Goal: Task Accomplishment & Management: Manage account settings

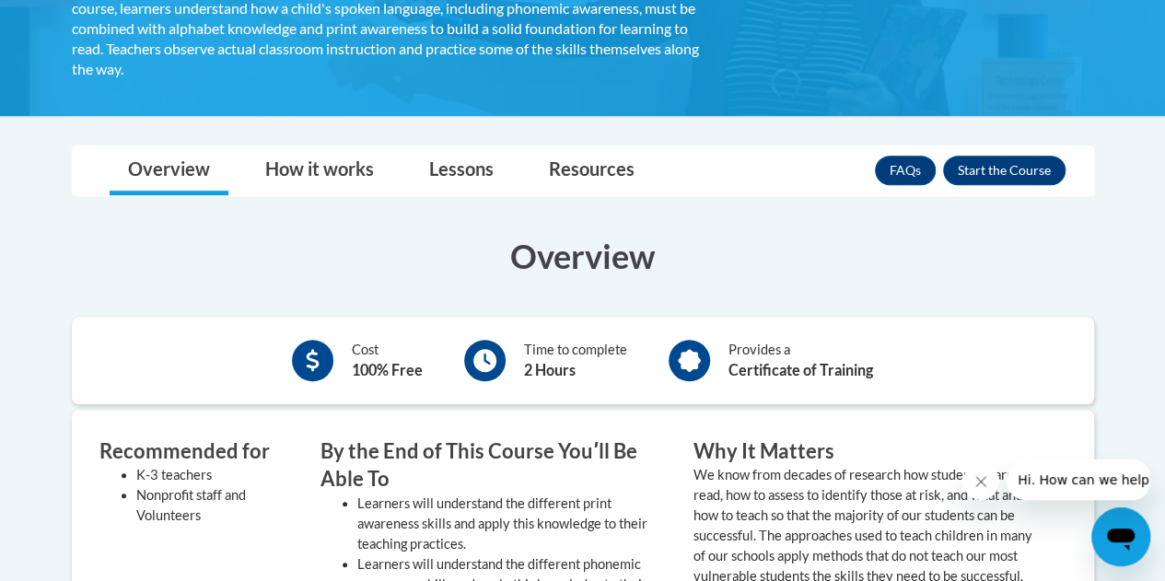
scroll to position [401, 0]
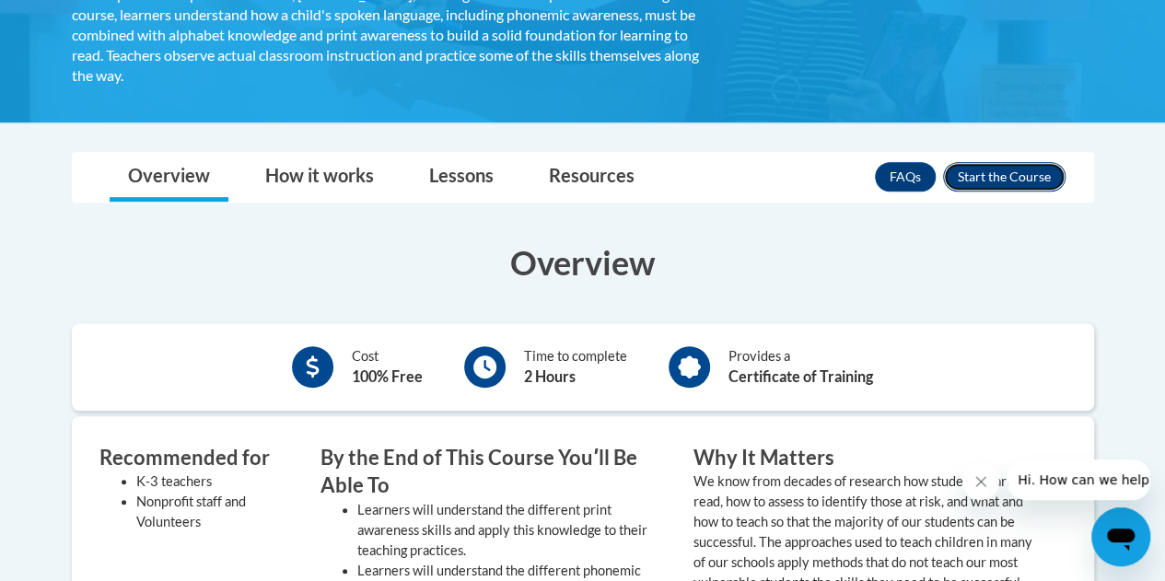
click at [1006, 168] on button "Enroll" at bounding box center [1004, 176] width 122 height 29
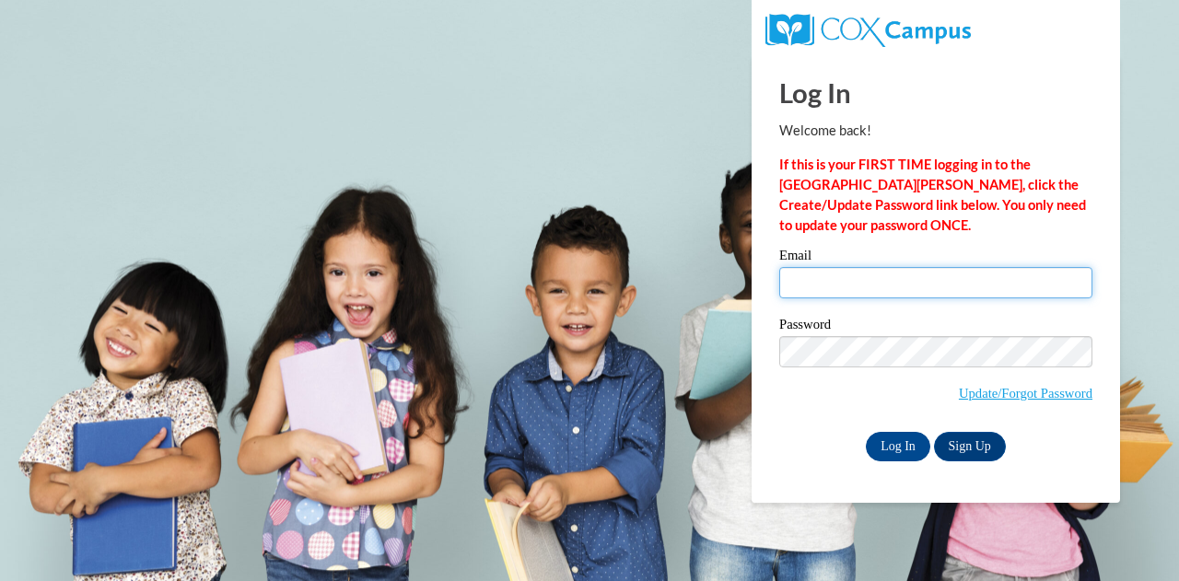
click at [897, 297] on input "Email" at bounding box center [935, 282] width 313 height 31
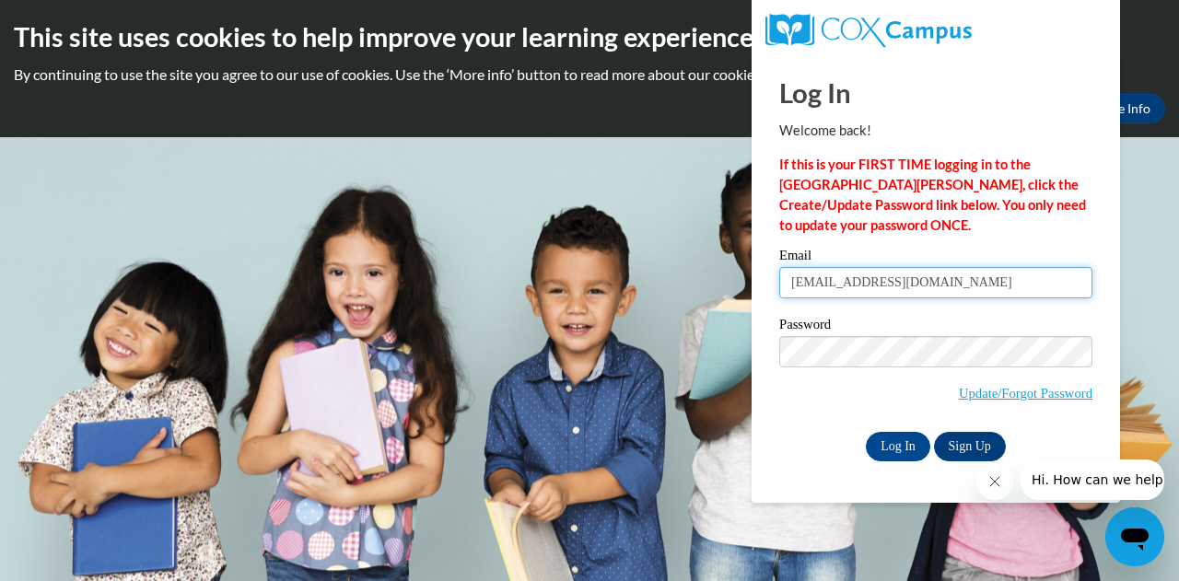
type input "[EMAIL_ADDRESS][DOMAIN_NAME]"
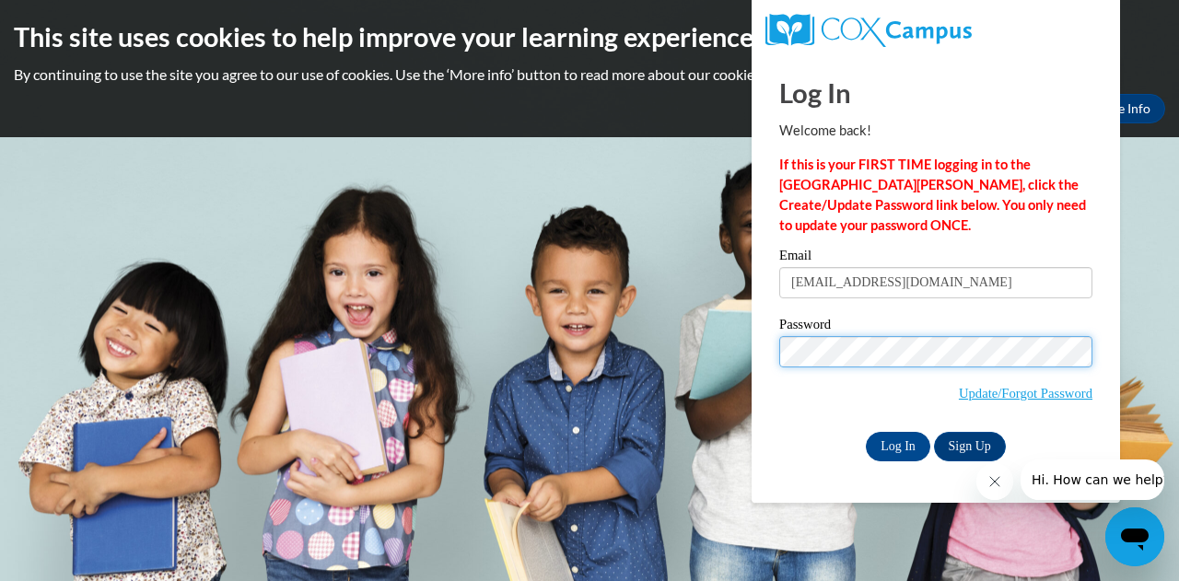
click at [866, 432] on input "Log In" at bounding box center [898, 446] width 64 height 29
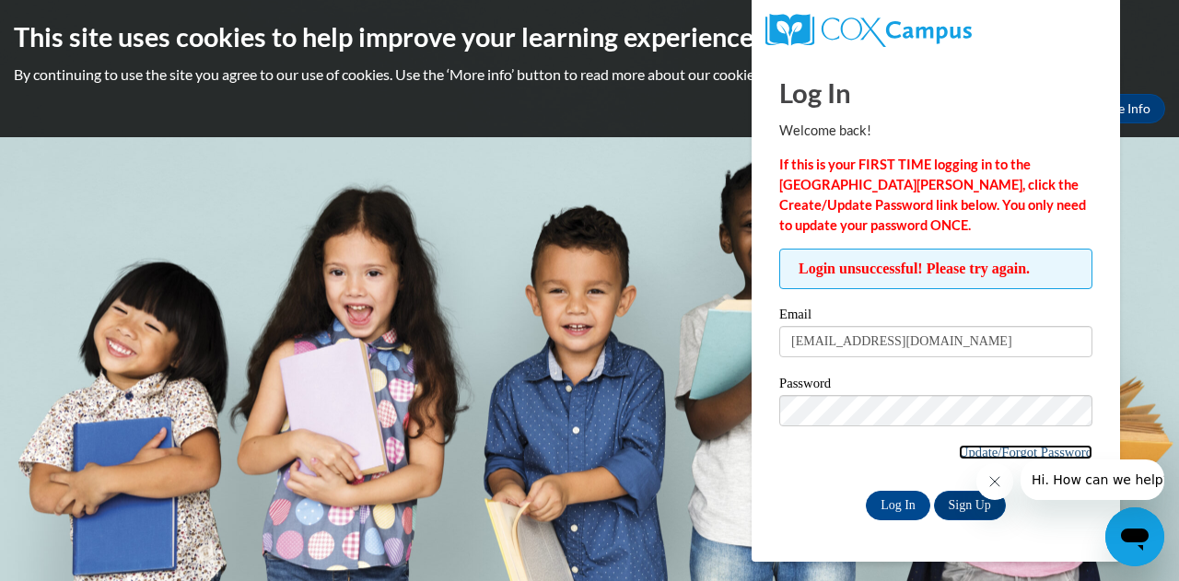
click at [965, 450] on link "Update/Forgot Password" at bounding box center [1026, 452] width 134 height 15
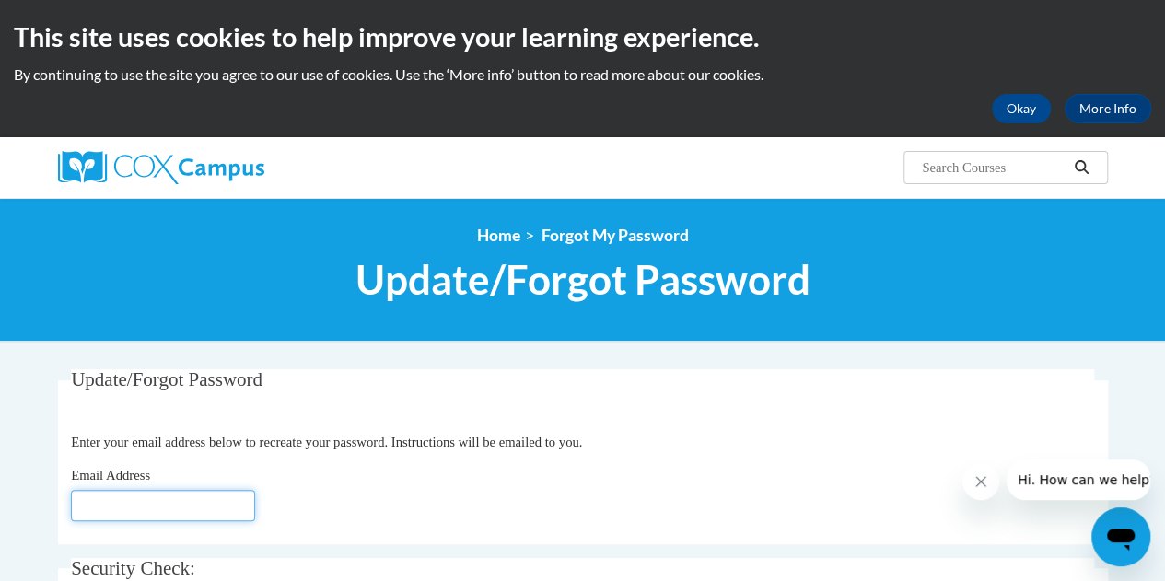
click at [175, 507] on input "Email Address" at bounding box center [163, 505] width 184 height 31
type input "jasmine@readers2leaders.org"
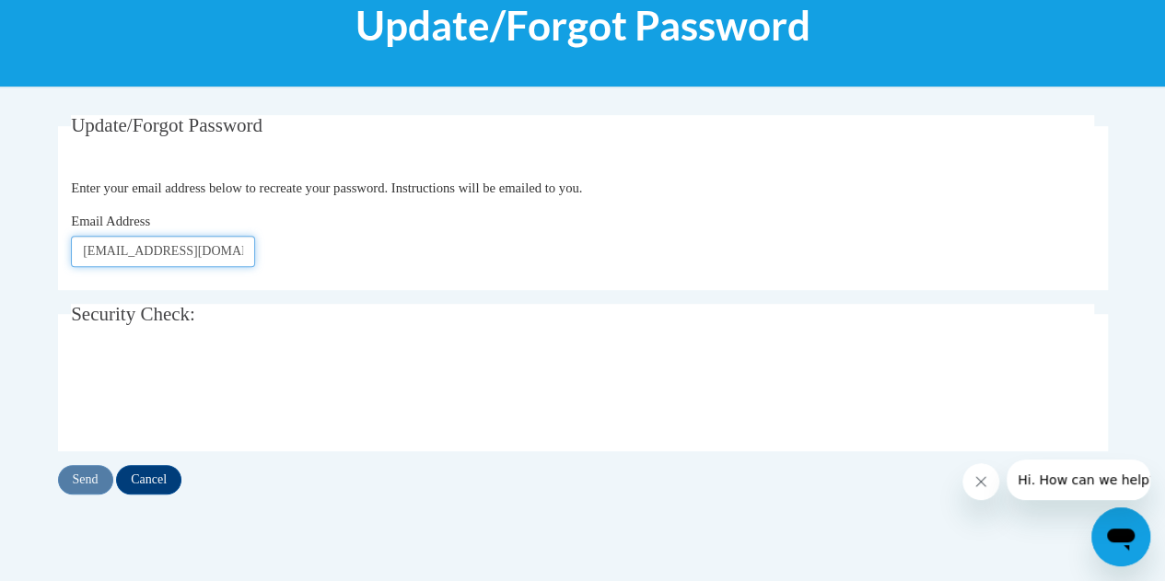
scroll to position [264, 0]
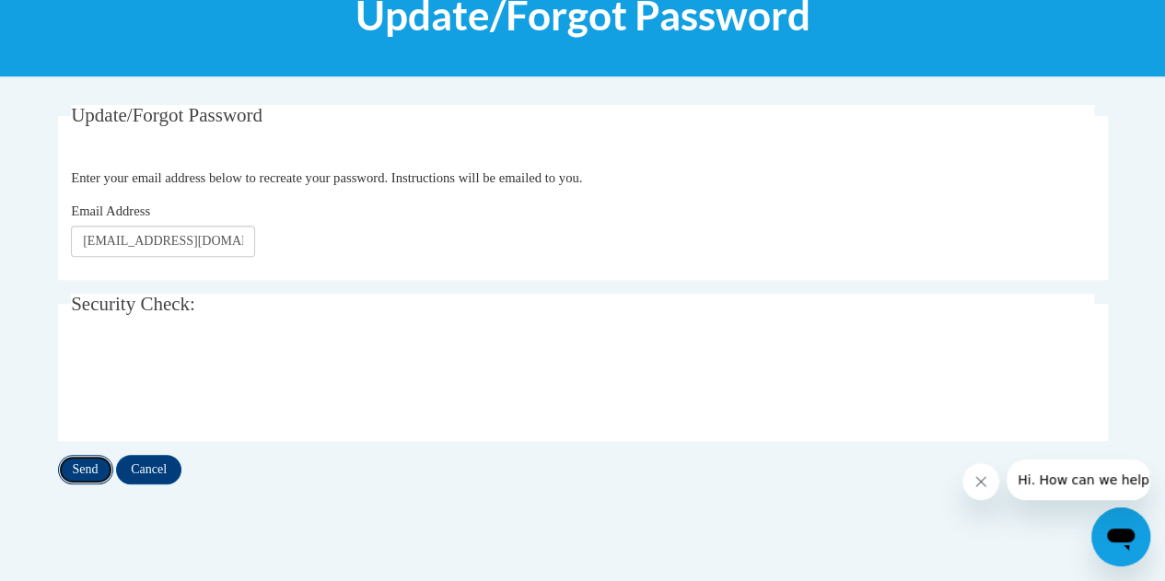
click at [85, 471] on input "Send" at bounding box center [85, 469] width 55 height 29
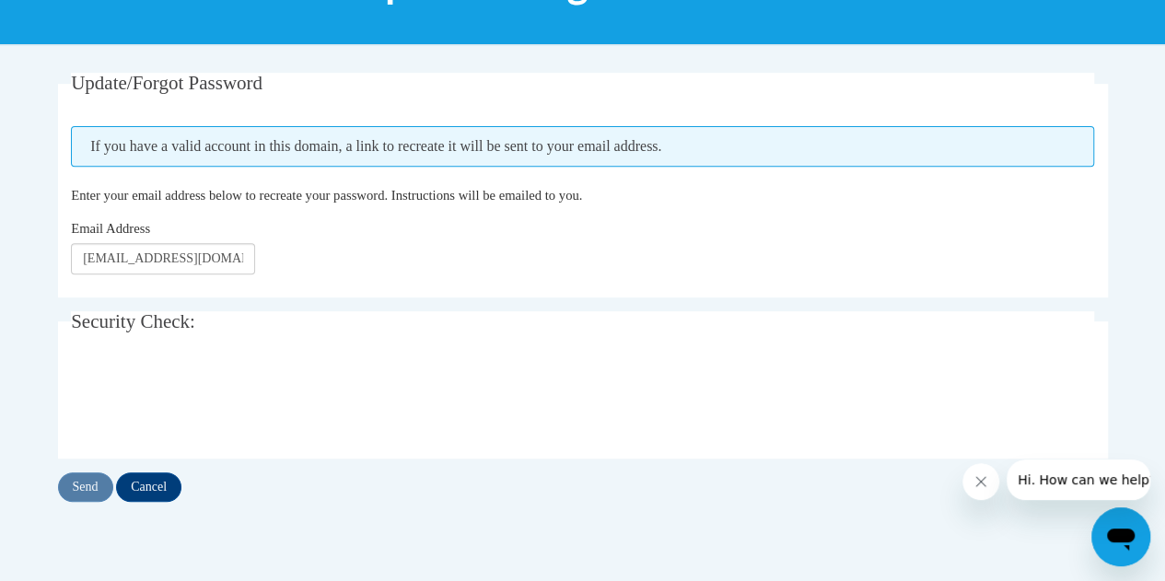
scroll to position [320, 0]
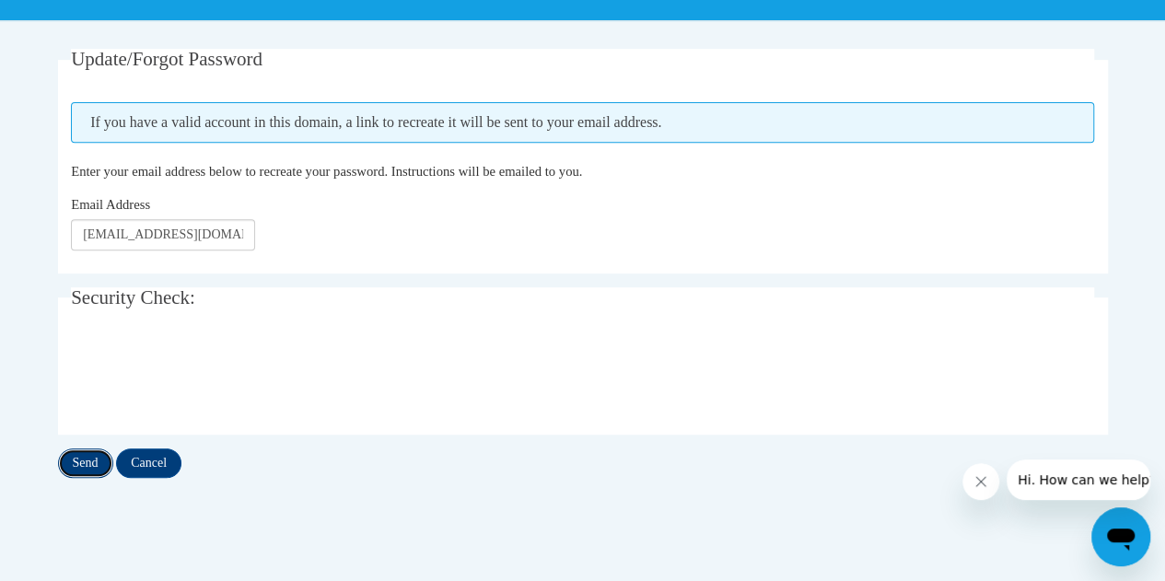
click at [91, 461] on input "Send" at bounding box center [85, 463] width 55 height 29
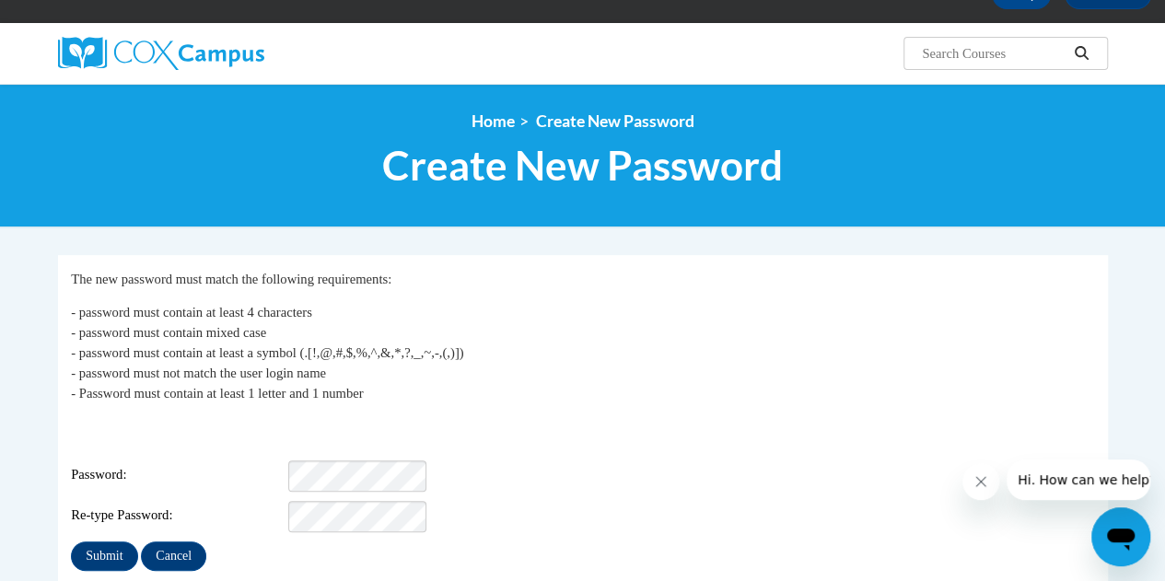
scroll to position [139, 0]
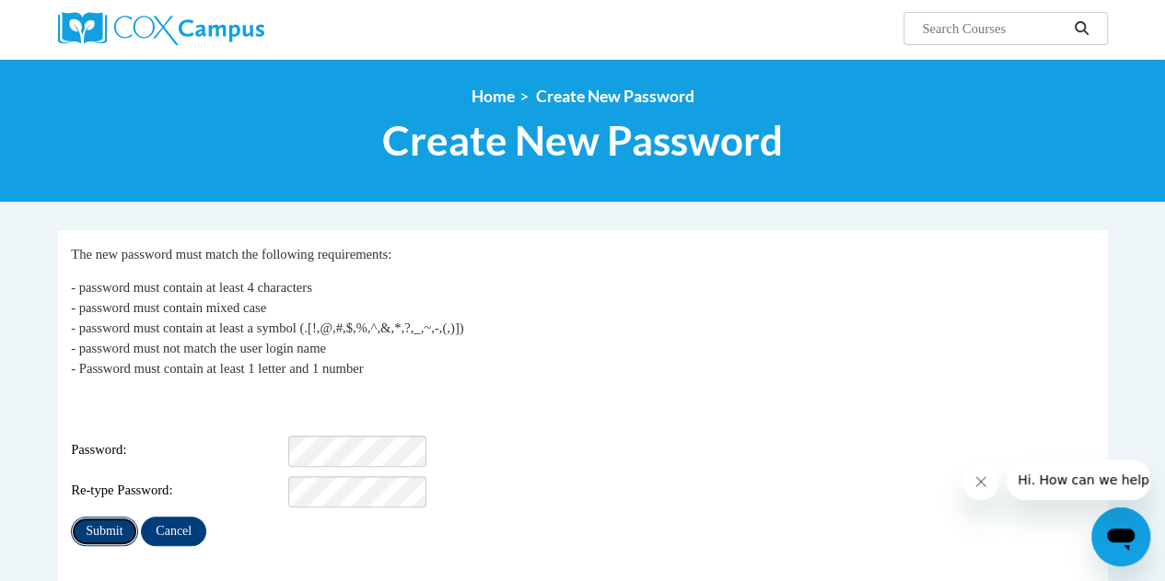
click at [93, 519] on input "Submit" at bounding box center [104, 531] width 66 height 29
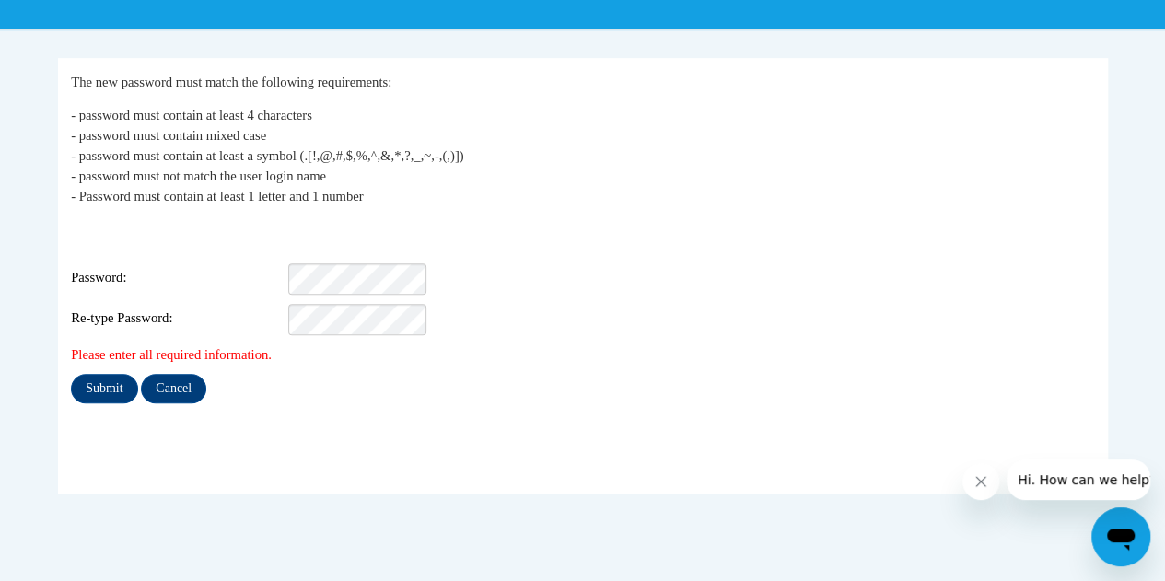
scroll to position [320, 0]
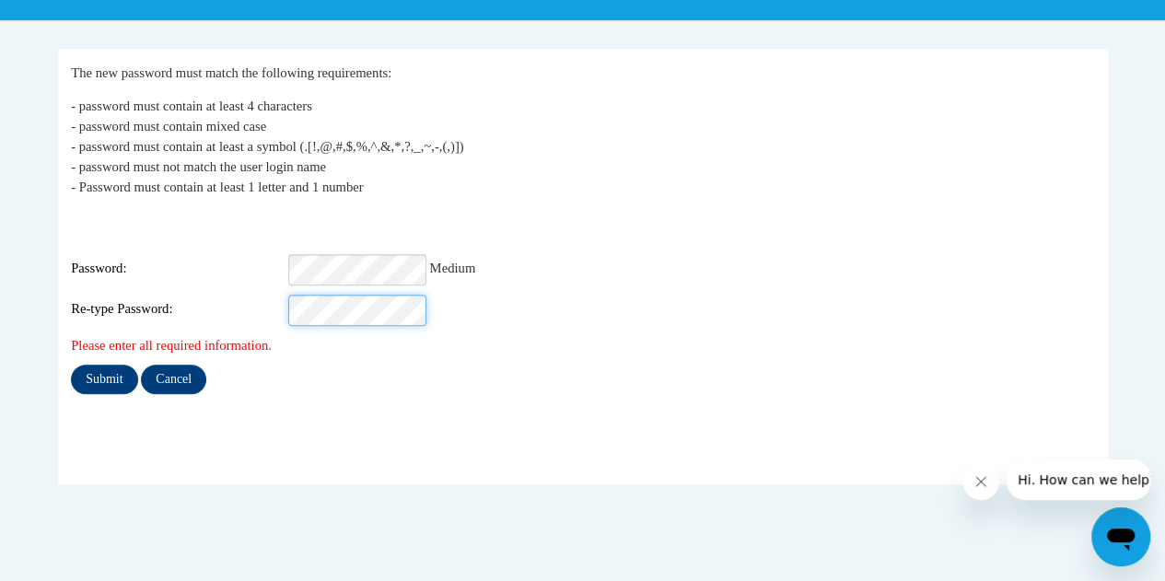
click at [71, 365] on input "Submit" at bounding box center [104, 379] width 66 height 29
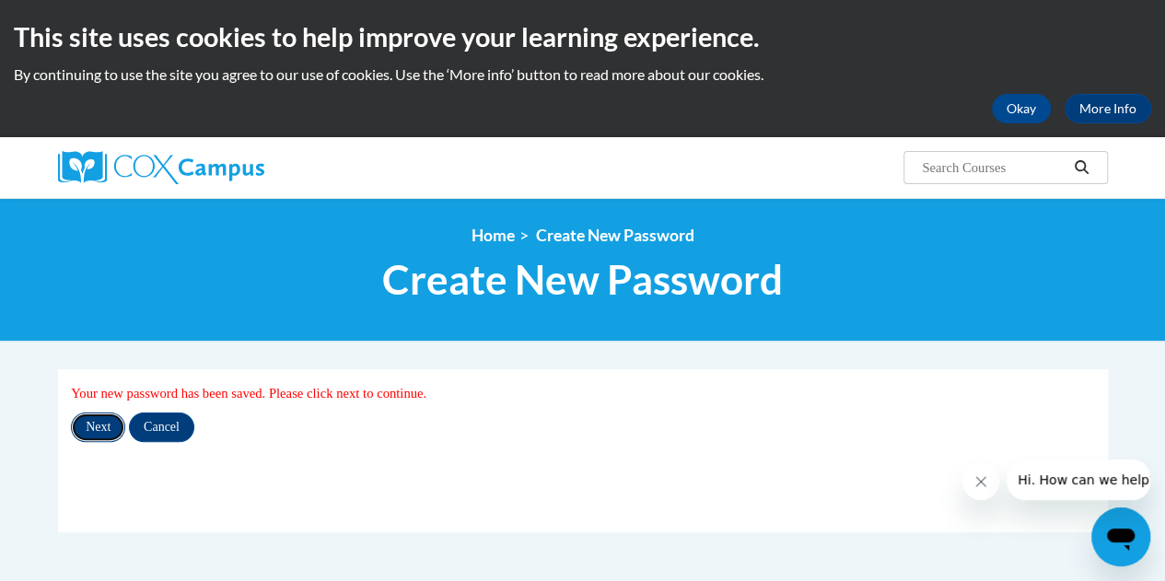
click at [89, 427] on input "Next" at bounding box center [98, 427] width 54 height 29
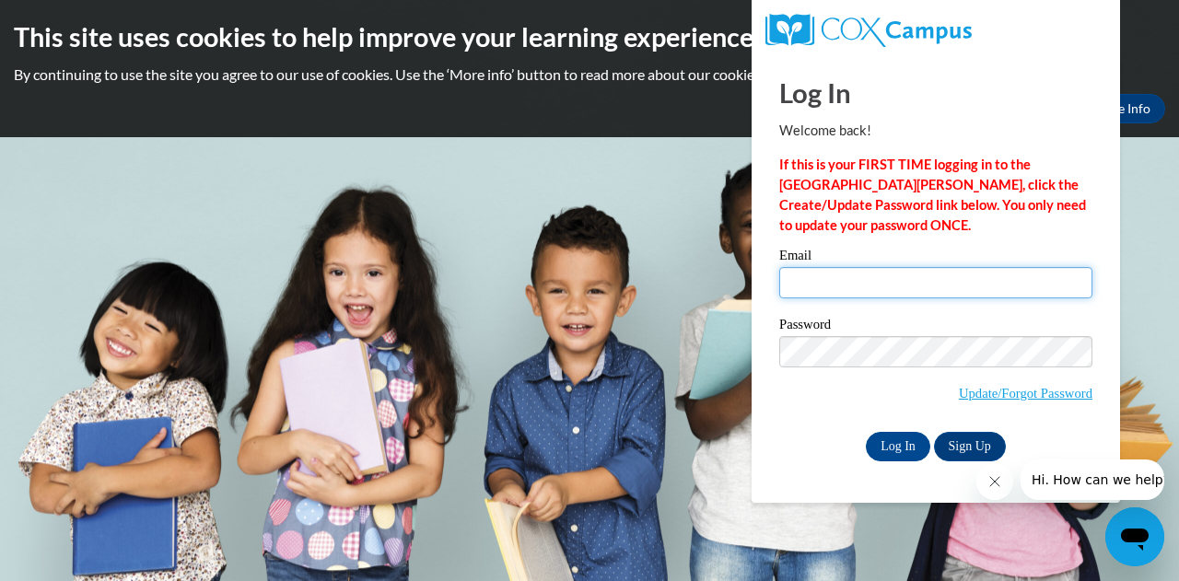
click at [858, 277] on input "Email" at bounding box center [935, 282] width 313 height 31
type input "jasmine@readers2leaders.org"
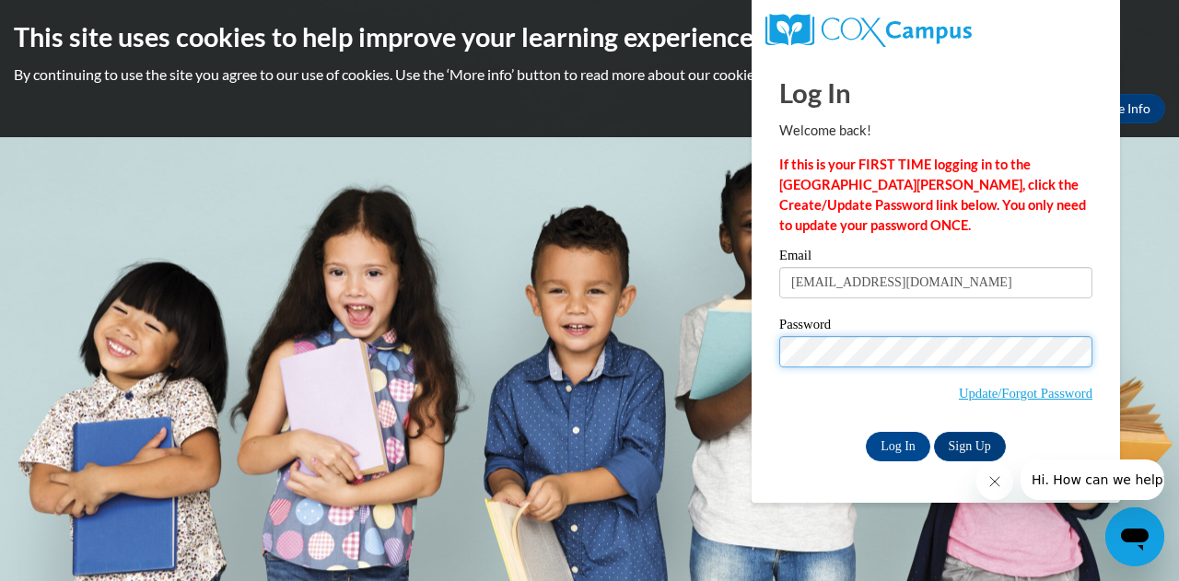
click at [866, 432] on input "Log In" at bounding box center [898, 446] width 64 height 29
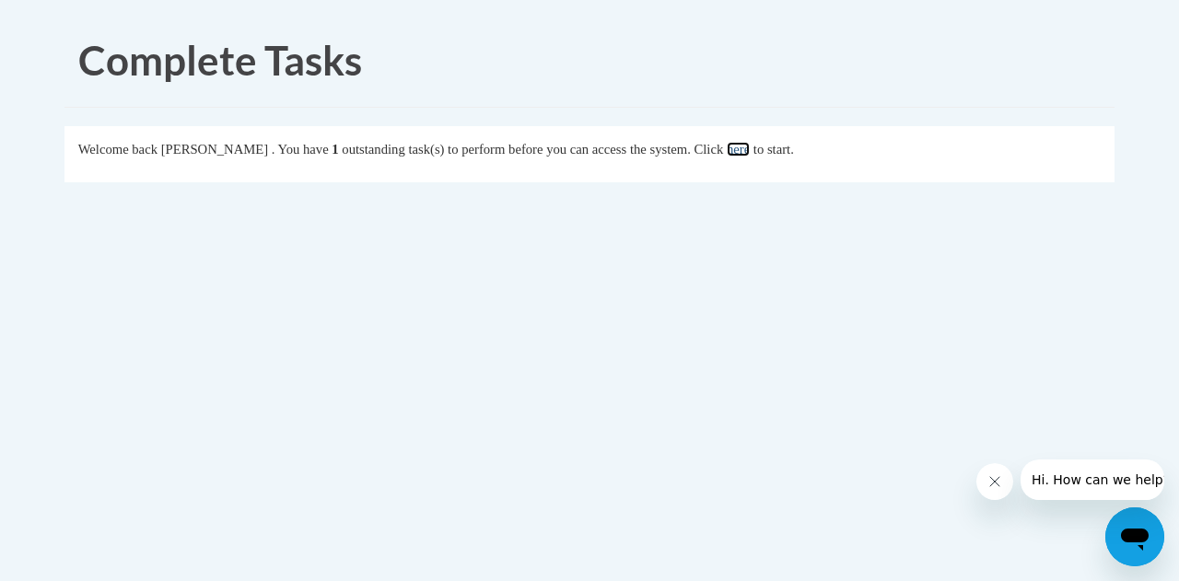
click at [750, 155] on link "here" at bounding box center [738, 149] width 23 height 15
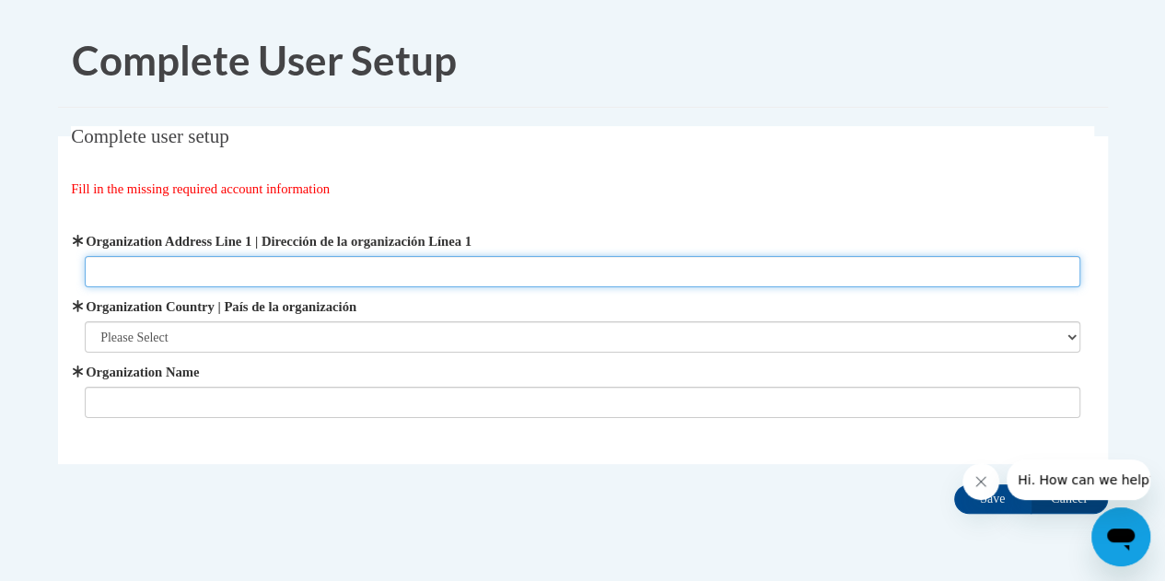
click at [287, 266] on input "Organization Address Line 1 | Dirección de la organización Línea 1" at bounding box center [583, 271] width 996 height 31
type input "2800 N Hampton Rd, Dallas, Tx, 75212"
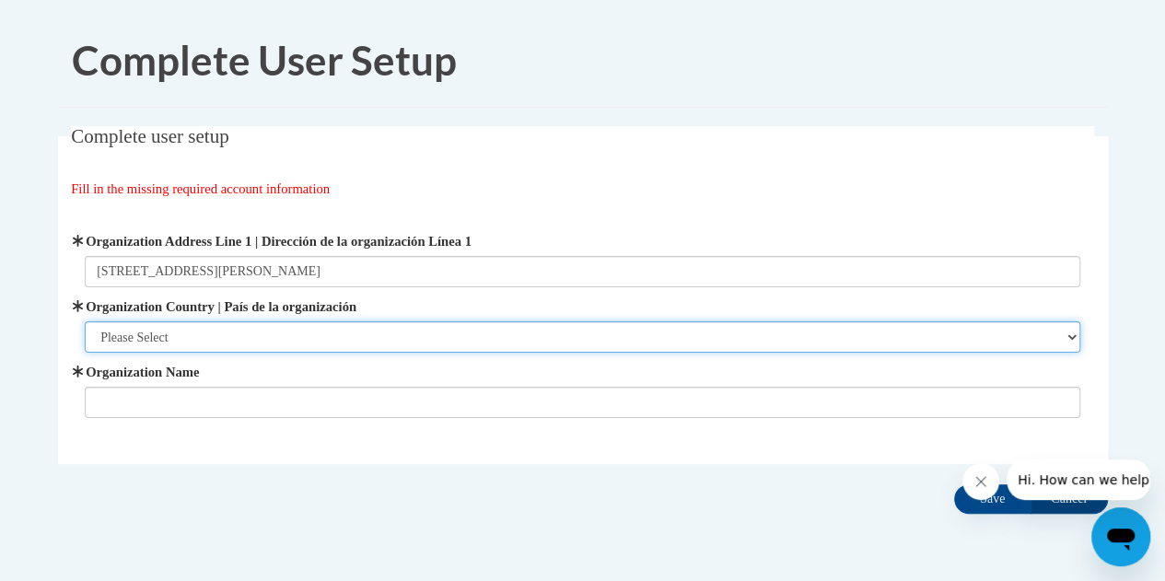
click at [320, 326] on select "Please Select United States | Estados Unidos Outside of the United States | Fue…" at bounding box center [583, 336] width 996 height 31
select select "ad49bcad-a171-4b2e-b99c-48b446064914"
click at [85, 321] on select "Please Select United States | Estados Unidos Outside of the United States | Fue…" at bounding box center [583, 336] width 996 height 31
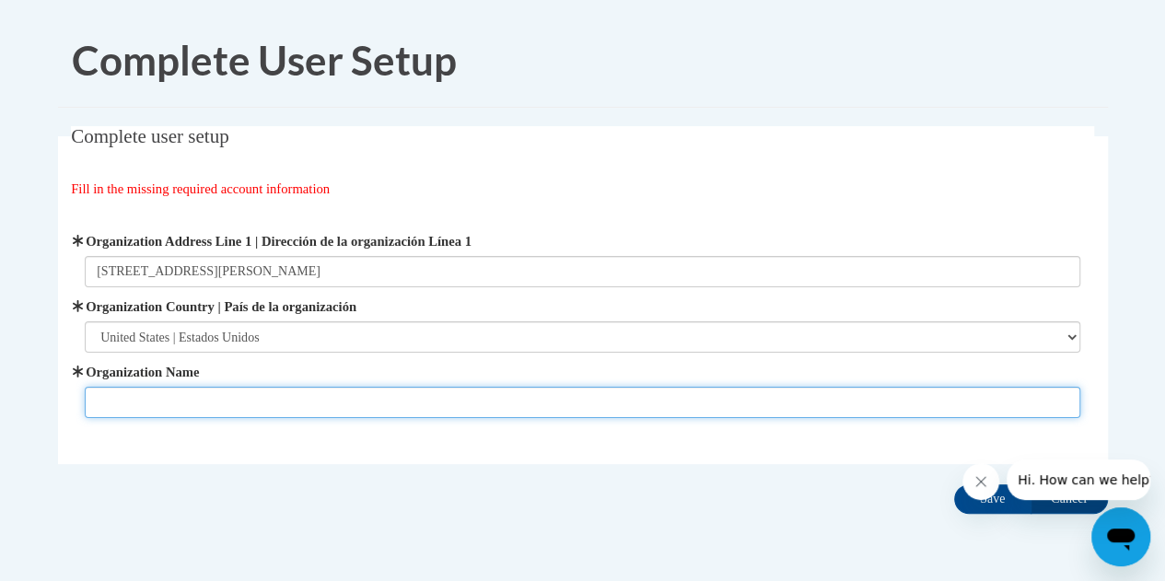
click at [275, 402] on input "Organization Name" at bounding box center [583, 402] width 996 height 31
type input "Readers 2 Leaders"
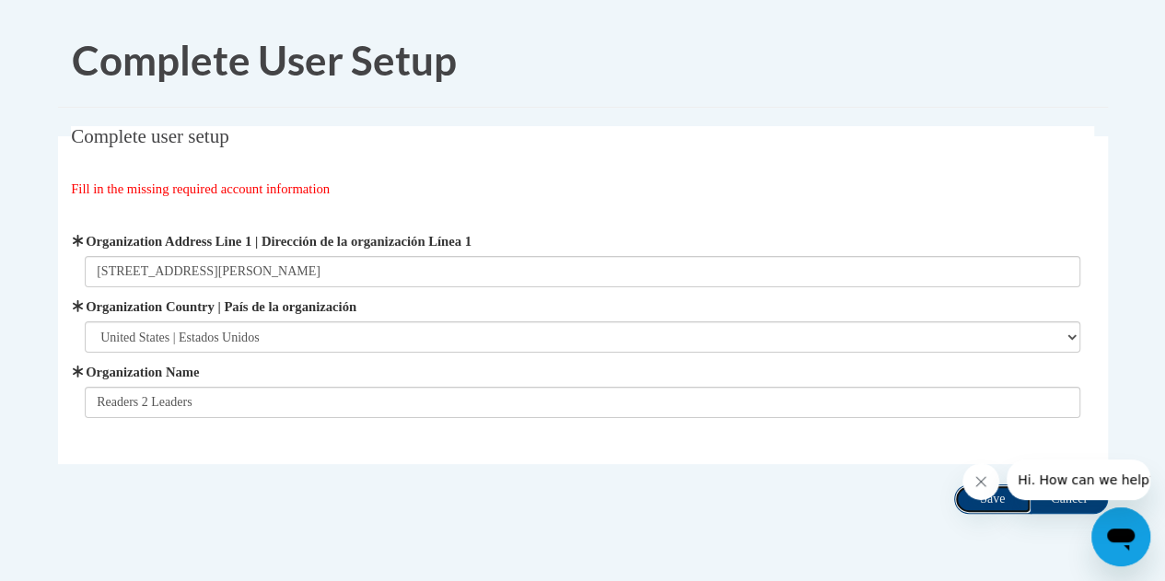
click at [987, 505] on input "Save" at bounding box center [992, 498] width 77 height 29
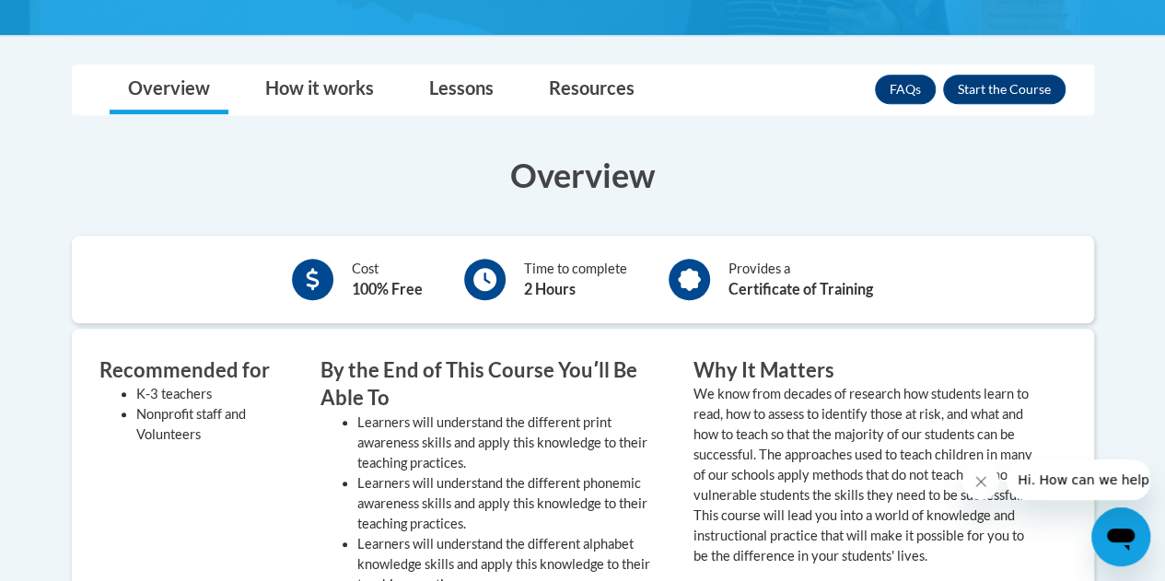
scroll to position [484, 0]
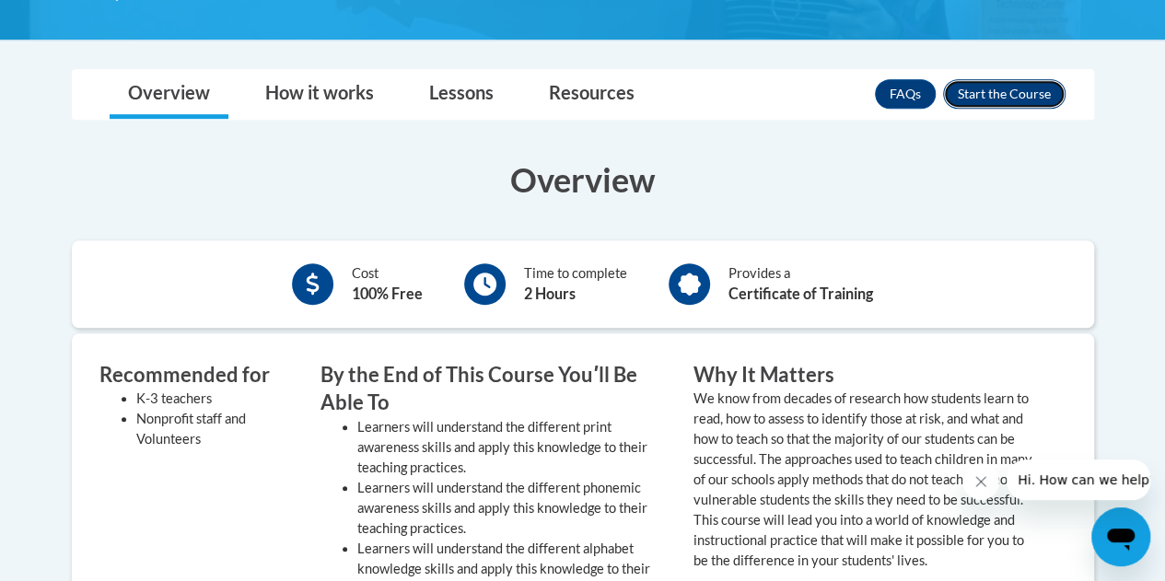
click at [1037, 89] on button "Enroll" at bounding box center [1004, 93] width 122 height 29
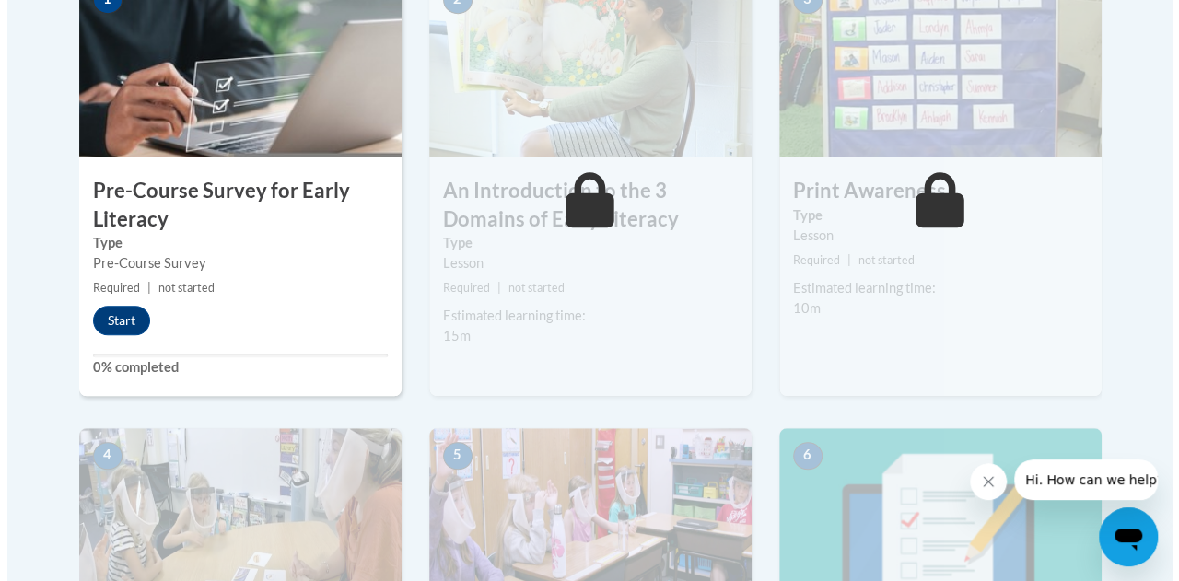
scroll to position [651, 0]
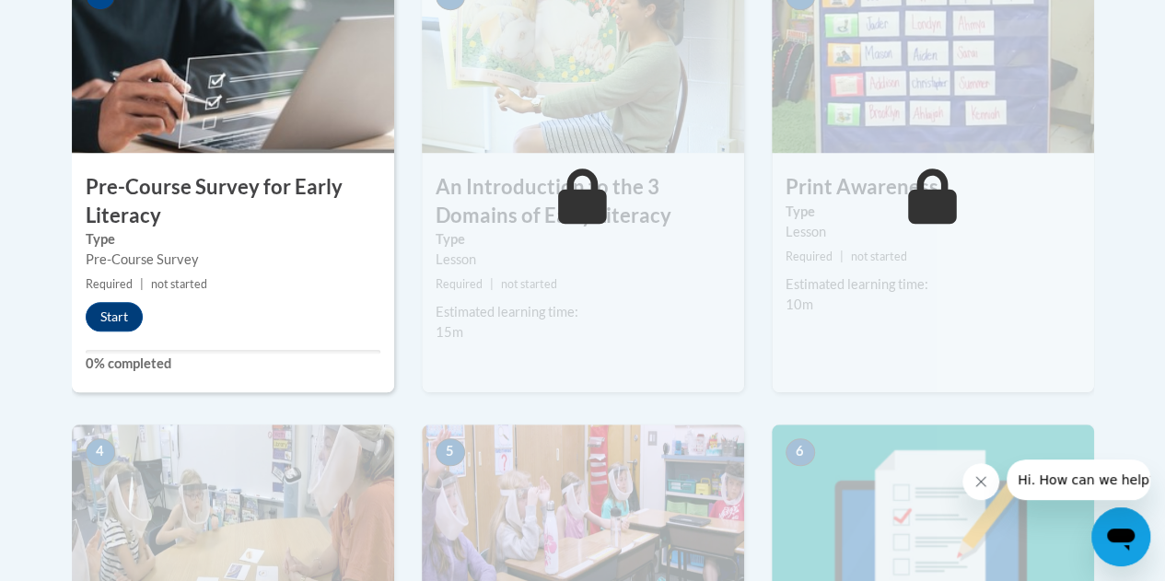
drag, startPoint x: 1167, startPoint y: 134, endPoint x: 1125, endPoint y: 318, distance: 188.8
click at [116, 316] on button "Start" at bounding box center [114, 315] width 57 height 29
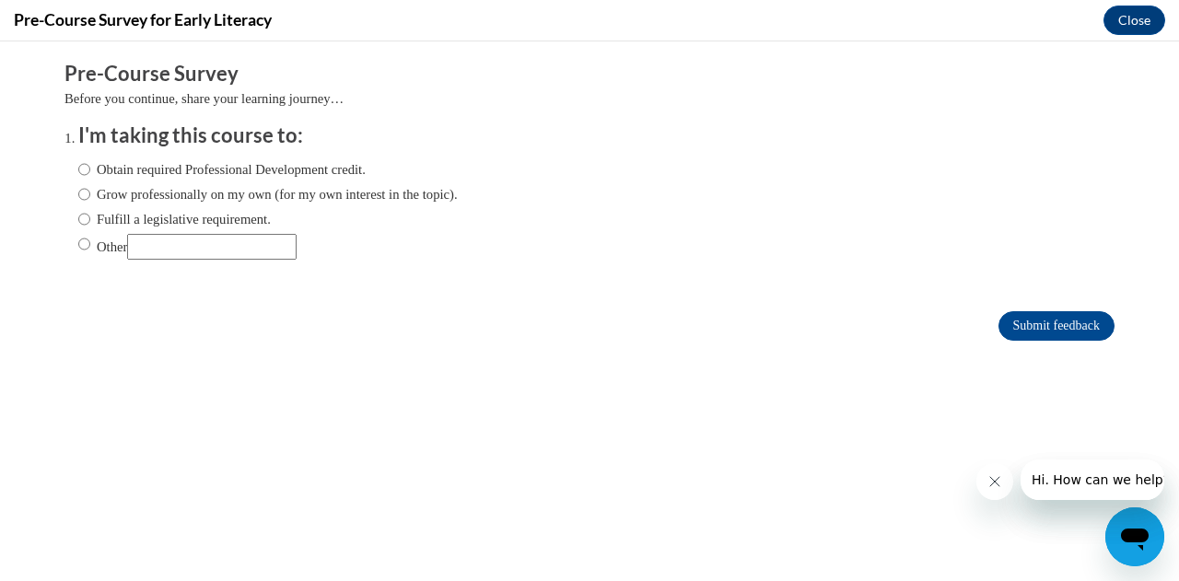
scroll to position [0, 0]
click at [78, 192] on input "Grow professionally on my own (for my own interest in the topic)." at bounding box center [84, 194] width 12 height 20
radio input "true"
click at [998, 320] on input "Submit feedback" at bounding box center [1056, 325] width 116 height 29
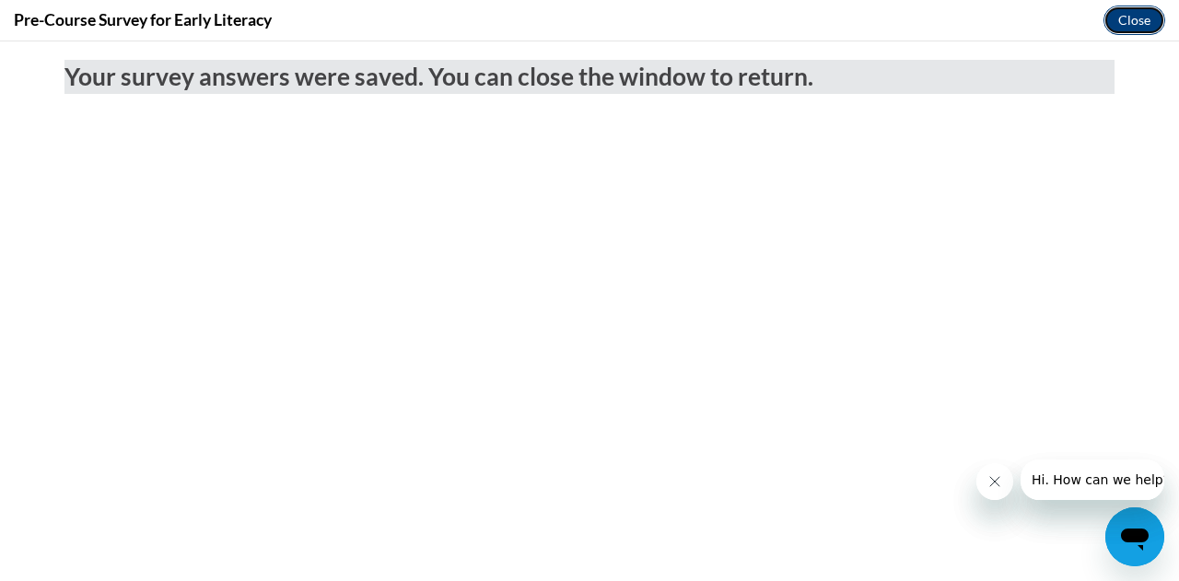
click at [1124, 20] on button "Close" at bounding box center [1134, 20] width 62 height 29
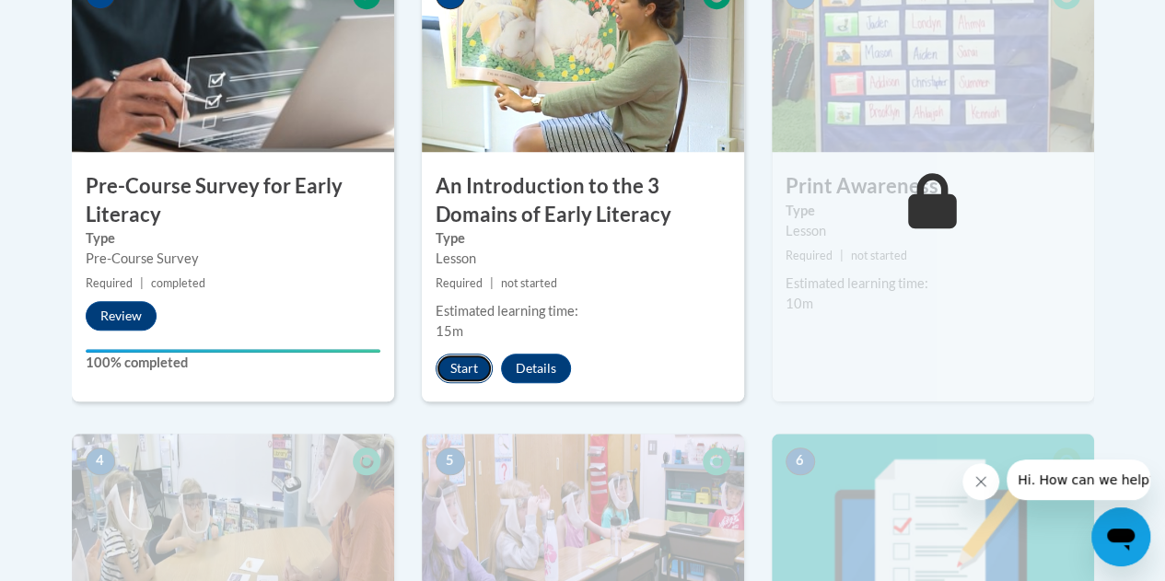
click at [462, 357] on button "Start" at bounding box center [464, 368] width 57 height 29
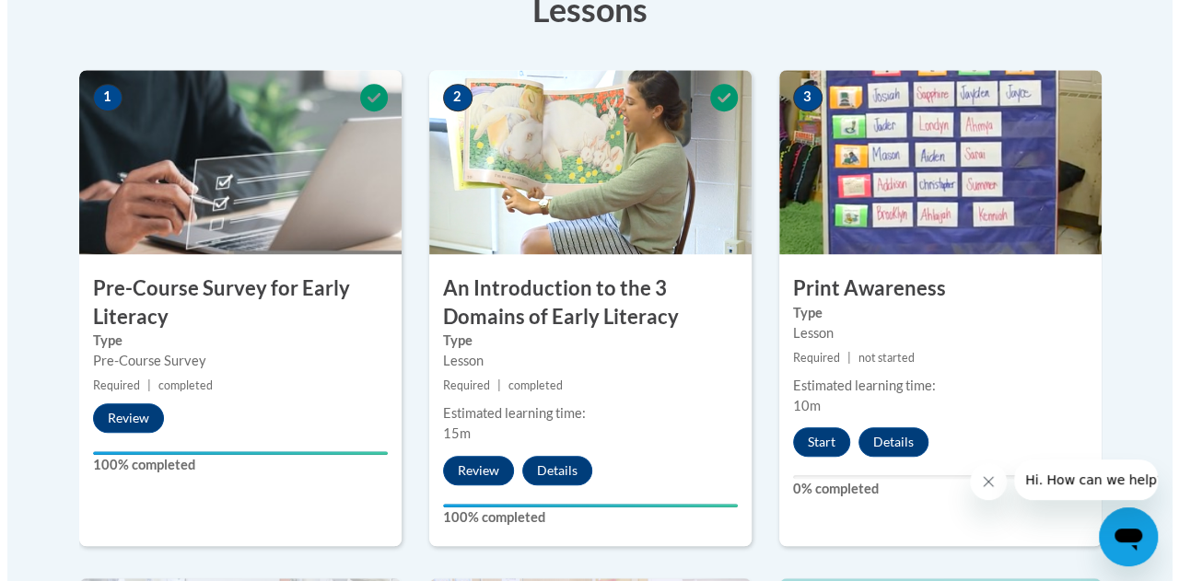
scroll to position [551, 0]
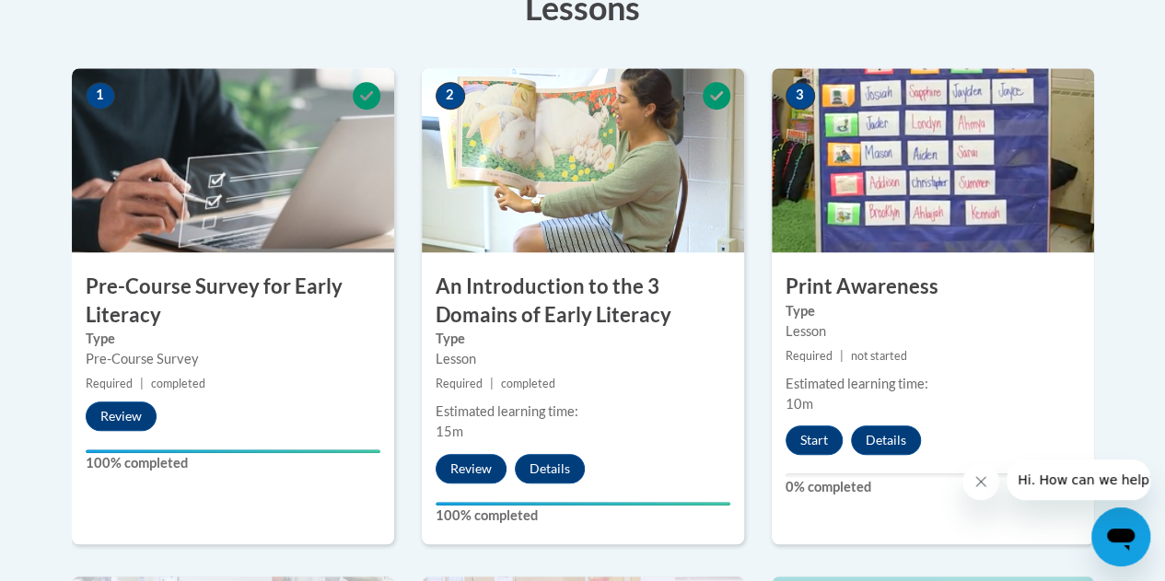
click at [992, 221] on img at bounding box center [933, 160] width 322 height 184
click at [801, 436] on button "Start" at bounding box center [814, 439] width 57 height 29
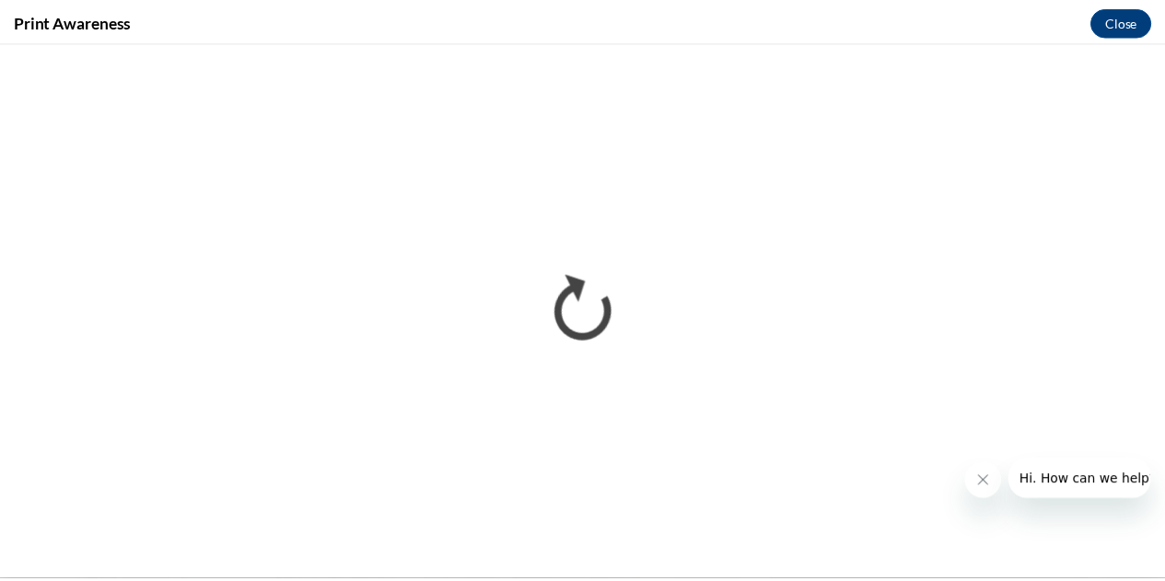
scroll to position [0, 0]
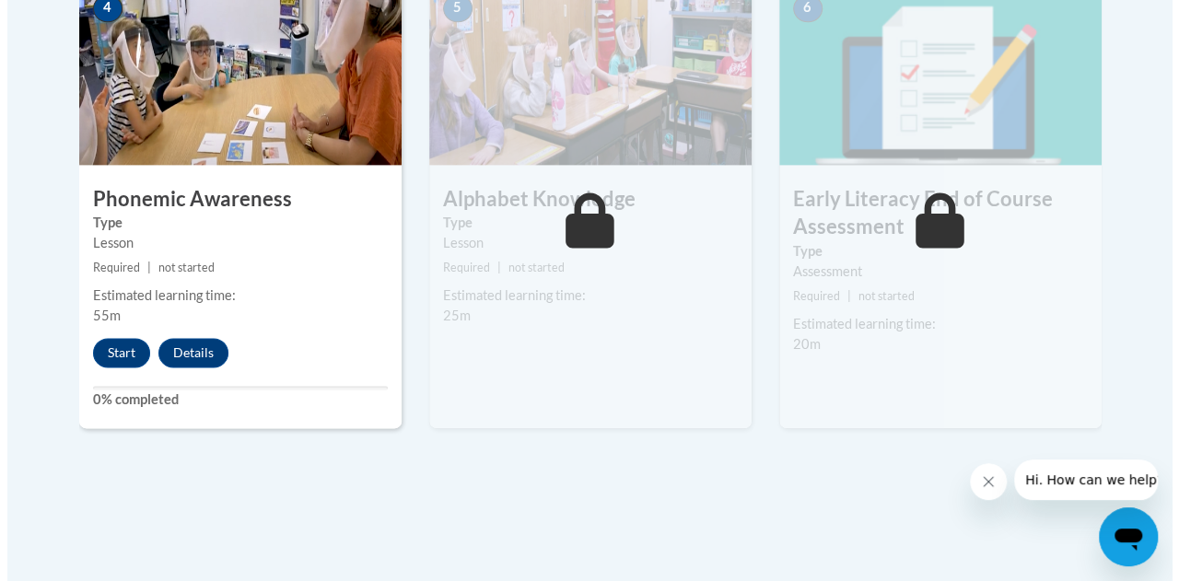
scroll to position [1142, 0]
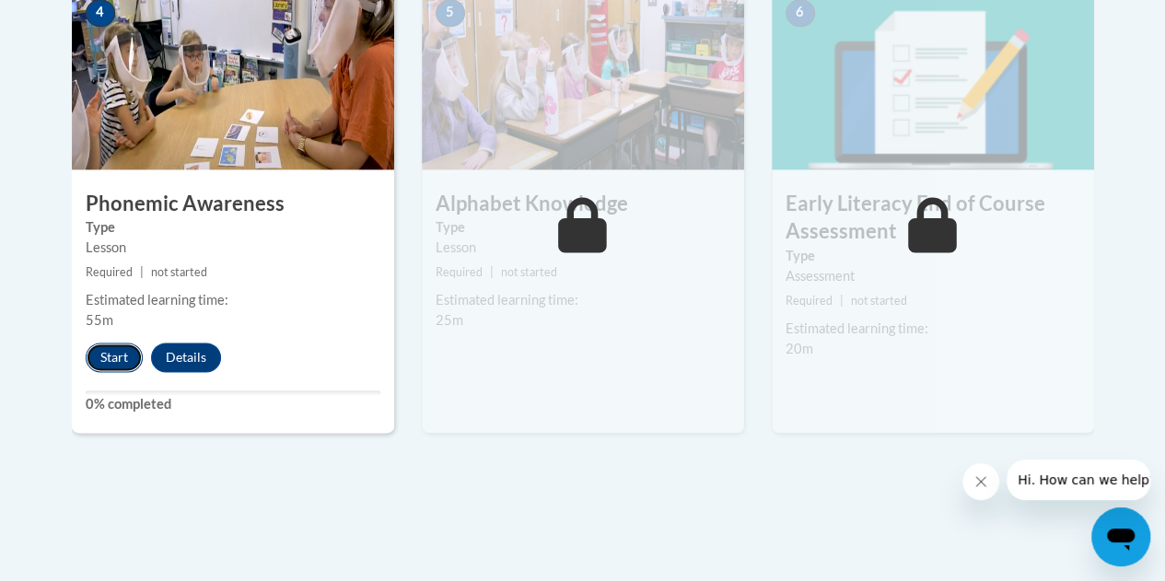
click at [106, 357] on button "Start" at bounding box center [114, 357] width 57 height 29
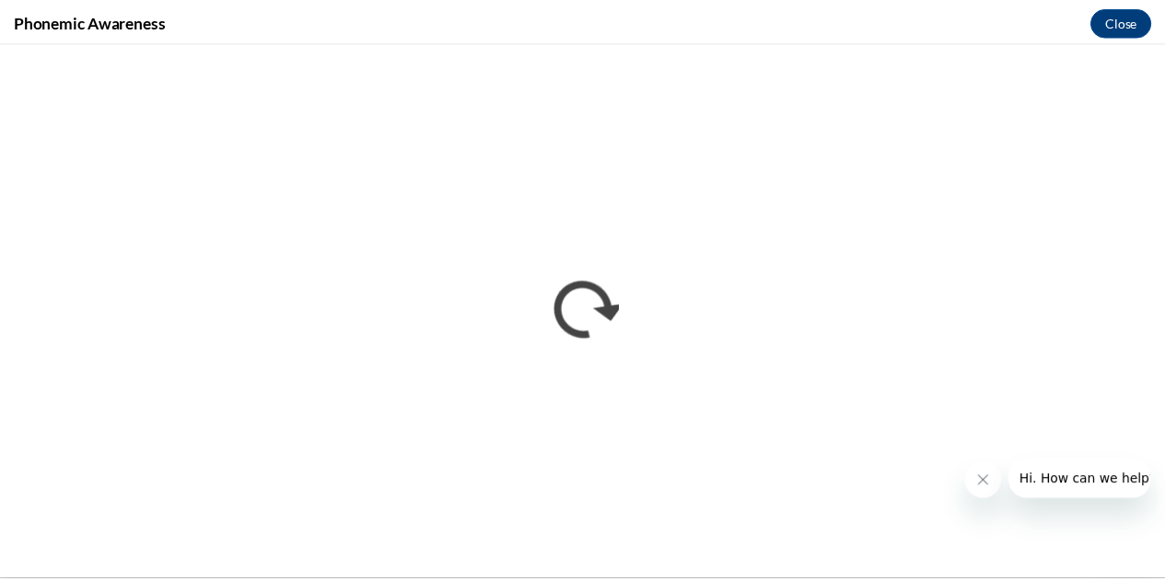
scroll to position [0, 0]
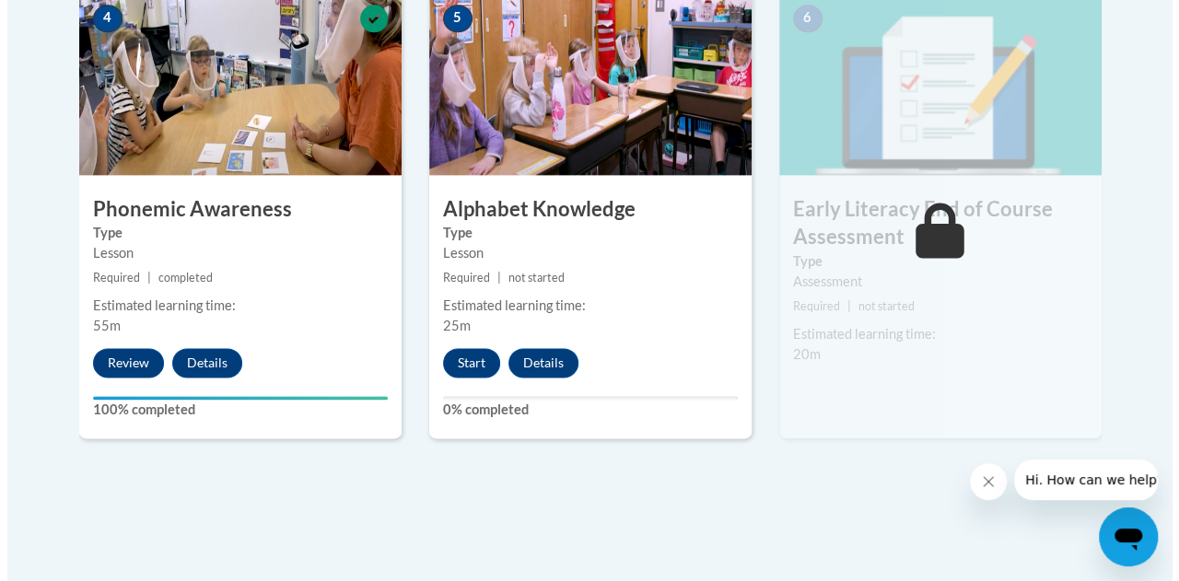
scroll to position [1105, 0]
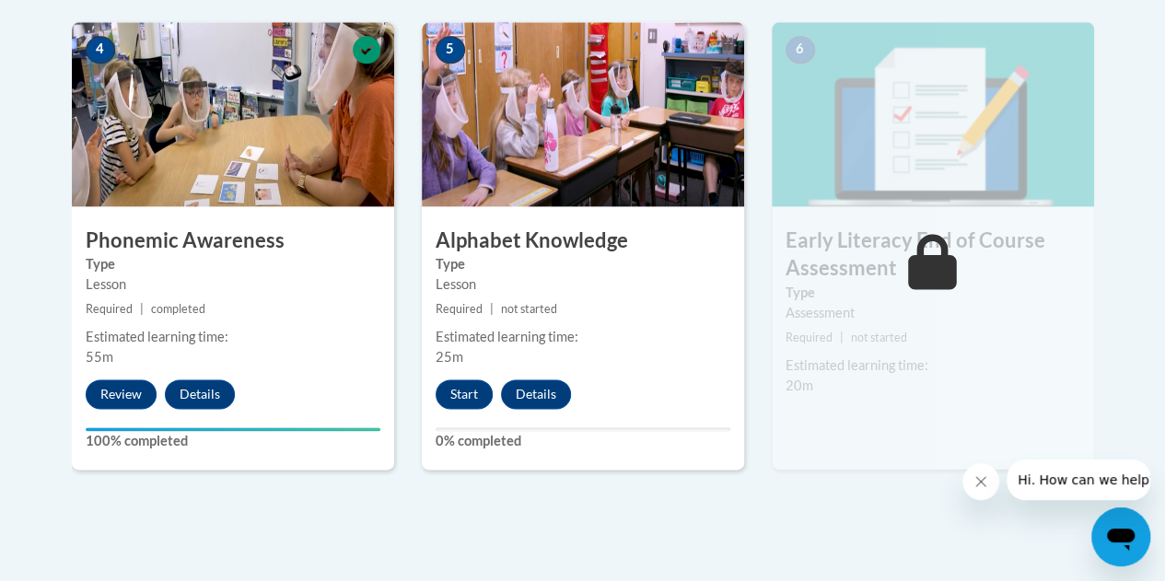
click at [868, 174] on img at bounding box center [933, 114] width 322 height 184
click at [468, 388] on button "Start" at bounding box center [464, 393] width 57 height 29
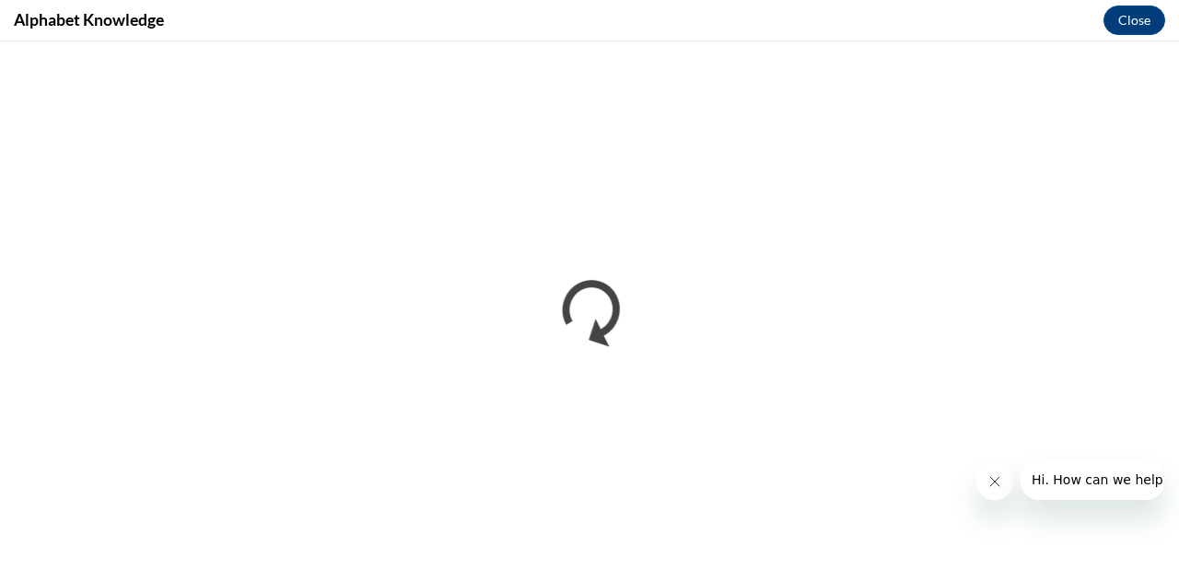
scroll to position [0, 0]
